Goal: Task Accomplishment & Management: Manage account settings

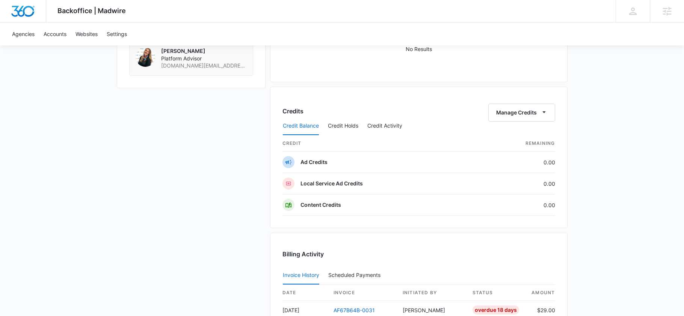
scroll to position [265, 0]
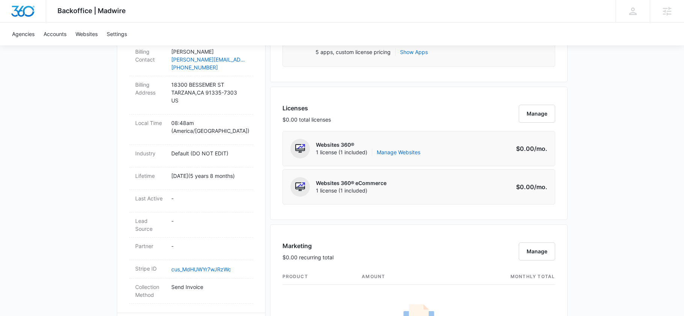
click at [363, 102] on div "Licenses $0.00 total licenses Manage Websites 360® 1 license (1 included) Manag…" at bounding box center [418, 153] width 297 height 133
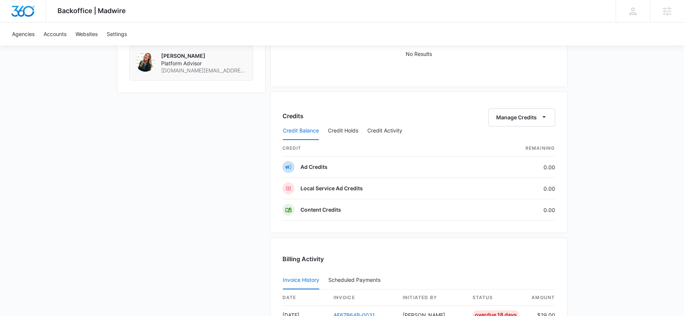
scroll to position [590, 0]
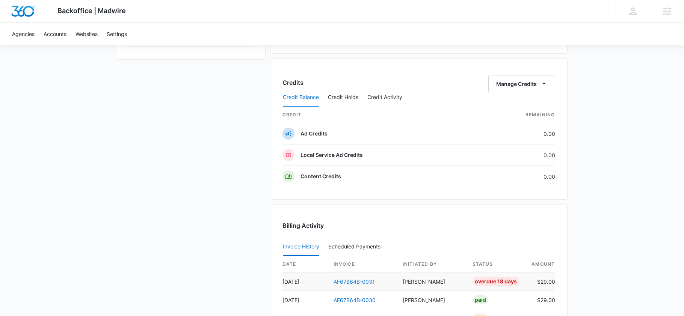
click at [339, 279] on link "AF67B64B-0031" at bounding box center [353, 282] width 41 height 6
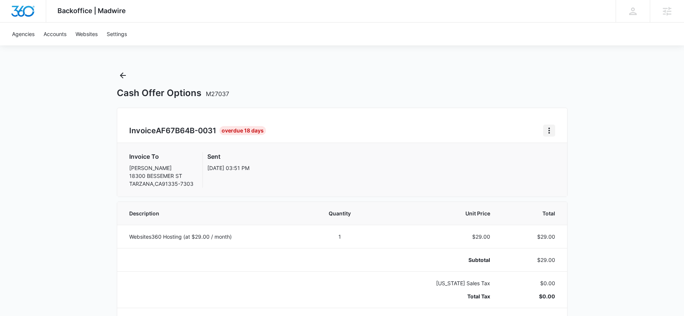
click at [550, 132] on icon "Home" at bounding box center [548, 130] width 9 height 9
click at [568, 163] on div "Resend Invoice" at bounding box center [574, 162] width 44 height 5
click at [124, 76] on icon "Back" at bounding box center [122, 75] width 9 height 9
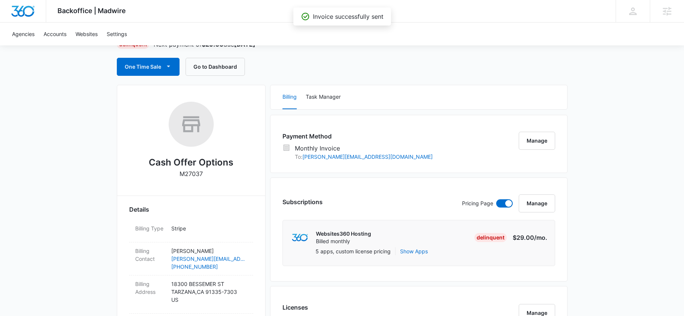
scroll to position [65, 0]
click at [330, 118] on div "Payment Method Monthly Invoice To: alex@cashofferoptions.com Manage" at bounding box center [418, 144] width 297 height 58
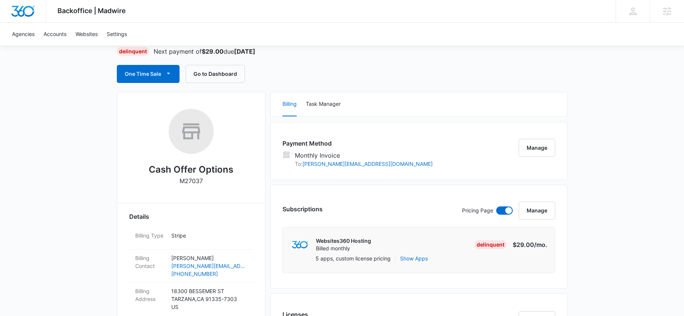
scroll to position [57, 0]
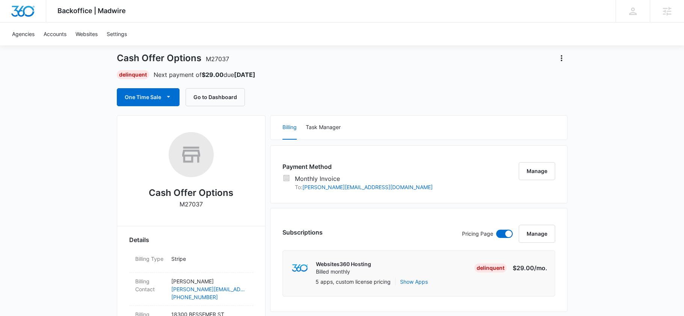
scroll to position [33, 0]
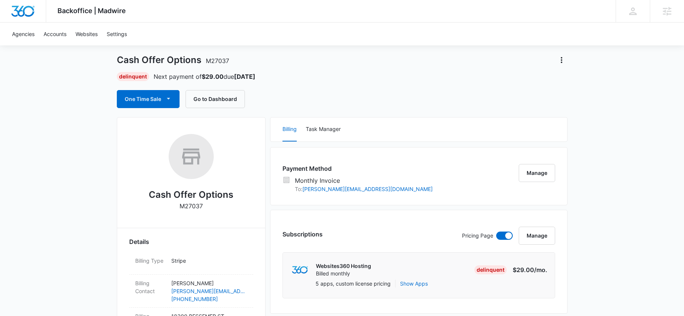
click at [361, 99] on div "One Time Sale Go to Dashboard" at bounding box center [342, 99] width 450 height 18
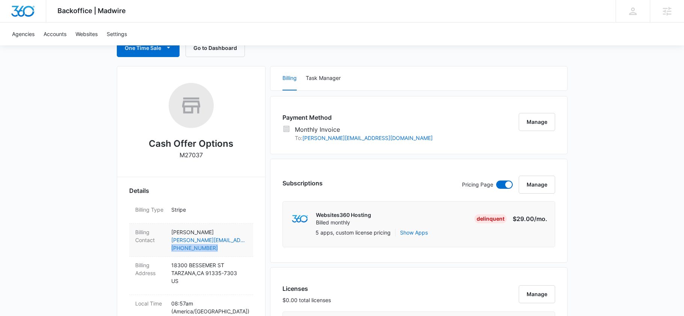
drag, startPoint x: 170, startPoint y: 249, endPoint x: 212, endPoint y: 249, distance: 42.4
click at [212, 249] on div "Billing Contact Alex Camacho alex@cashofferoptions.com (818) 462-6805" at bounding box center [191, 240] width 124 height 33
copy link "(818) 462-6805"
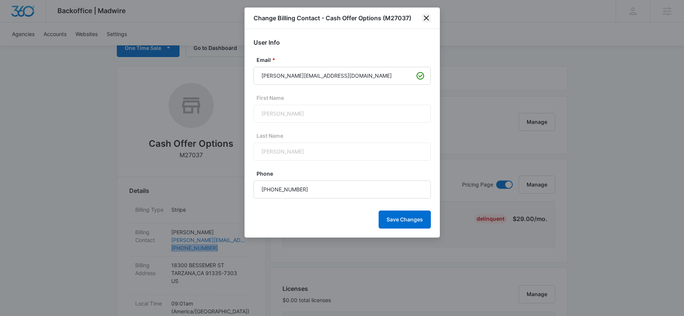
click at [424, 17] on icon "close" at bounding box center [426, 18] width 9 height 9
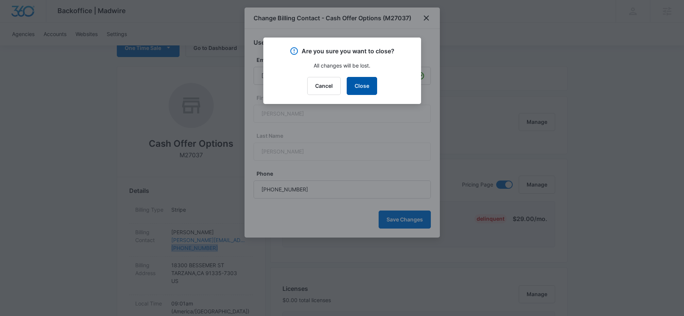
click at [362, 84] on button "Close" at bounding box center [362, 86] width 30 height 18
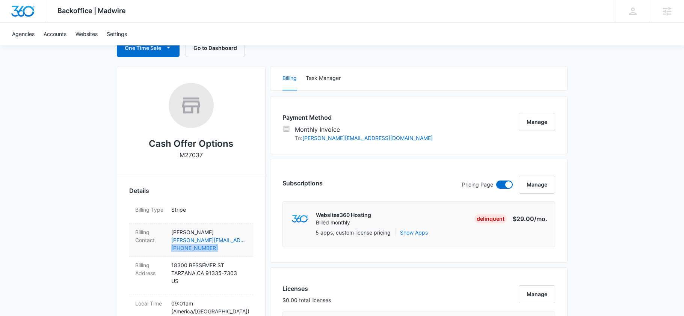
click at [217, 246] on link "(818) 462-6805" at bounding box center [209, 248] width 76 height 8
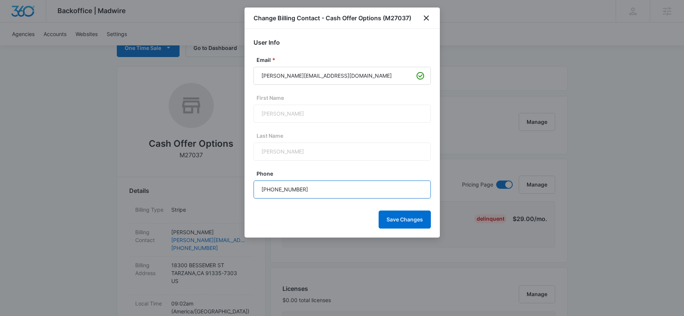
drag, startPoint x: 314, startPoint y: 188, endPoint x: 239, endPoint y: 187, distance: 74.7
click at [422, 18] on icon "close" at bounding box center [426, 18] width 9 height 9
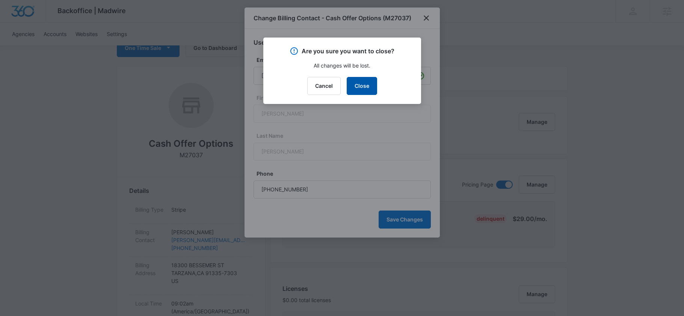
click at [364, 83] on button "Close" at bounding box center [362, 86] width 30 height 18
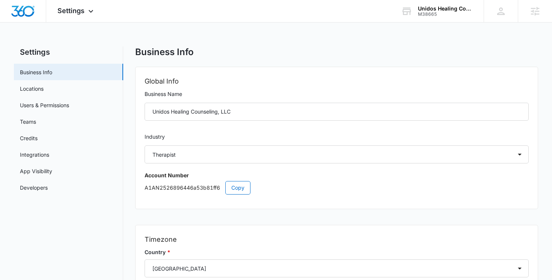
select select "19"
select select "US"
select select "America/New_York"
click at [308, 53] on div "Business Info" at bounding box center [336, 52] width 403 height 11
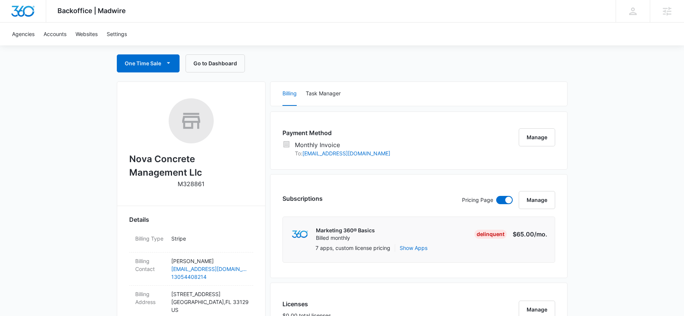
scroll to position [66, 0]
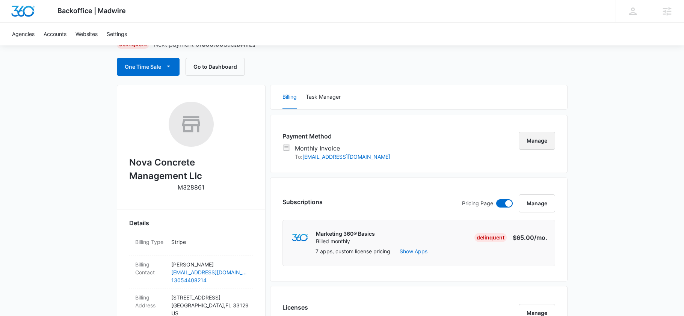
click at [533, 140] on button "Manage" at bounding box center [536, 141] width 36 height 18
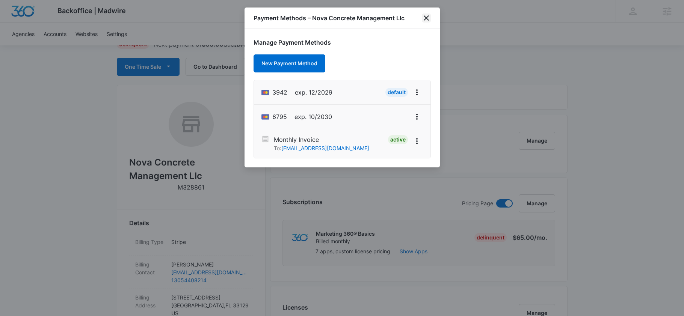
click at [427, 15] on icon "close" at bounding box center [426, 18] width 9 height 9
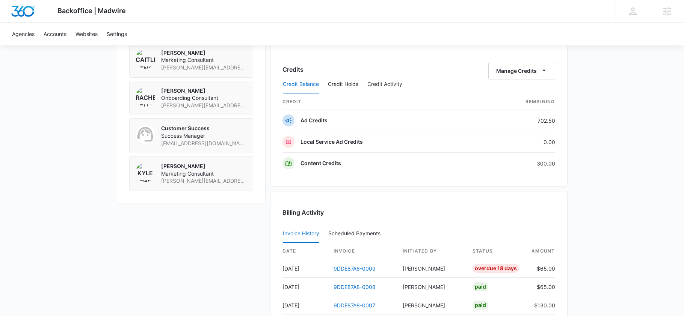
scroll to position [742, 0]
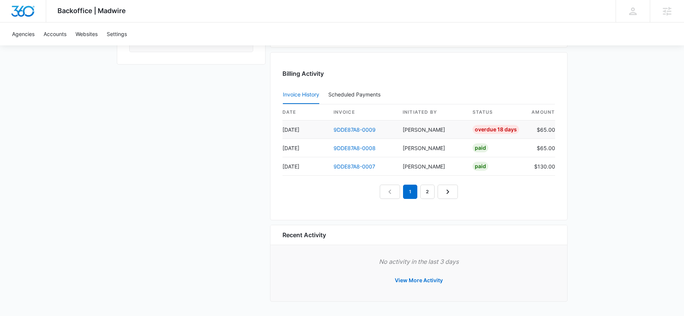
click at [366, 124] on td "9DDE87A8-0009" at bounding box center [361, 130] width 69 height 18
click at [363, 127] on link "9DDE87A8-0009" at bounding box center [354, 130] width 42 height 6
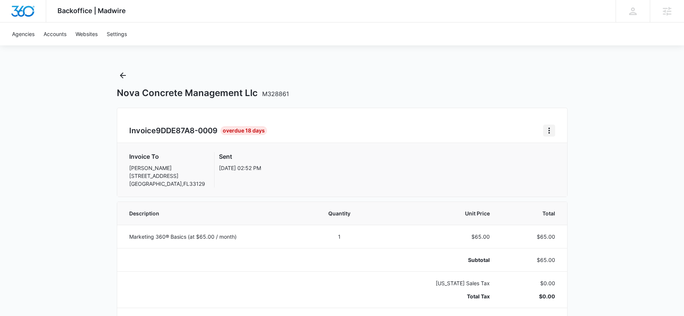
click at [550, 126] on icon "Home" at bounding box center [548, 130] width 9 height 9
click at [563, 163] on div "Resend Invoice" at bounding box center [574, 162] width 44 height 5
click at [122, 74] on icon "Back" at bounding box center [122, 75] width 9 height 9
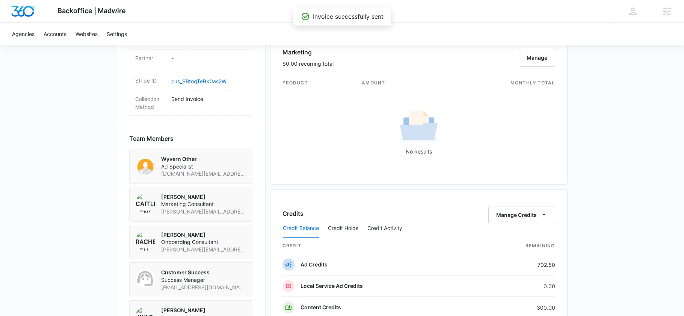
scroll to position [495, 0]
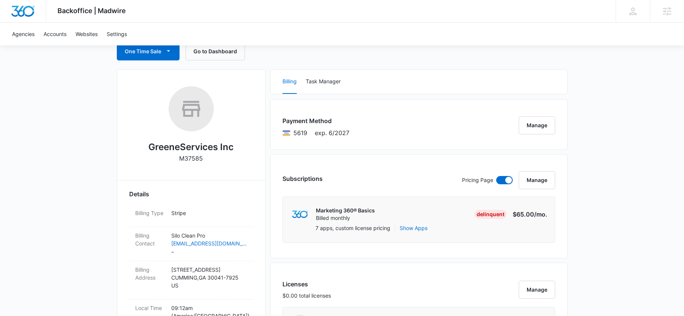
scroll to position [81, 0]
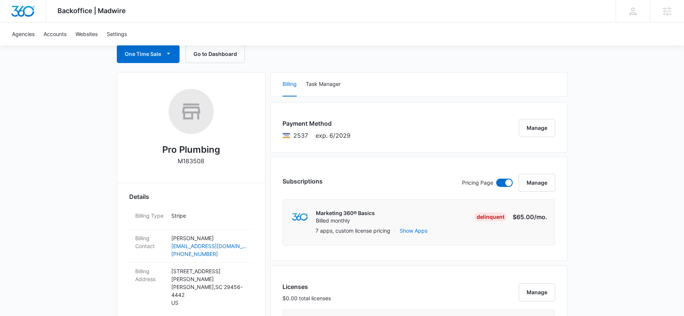
scroll to position [81, 0]
